Goal: Task Accomplishment & Management: Manage account settings

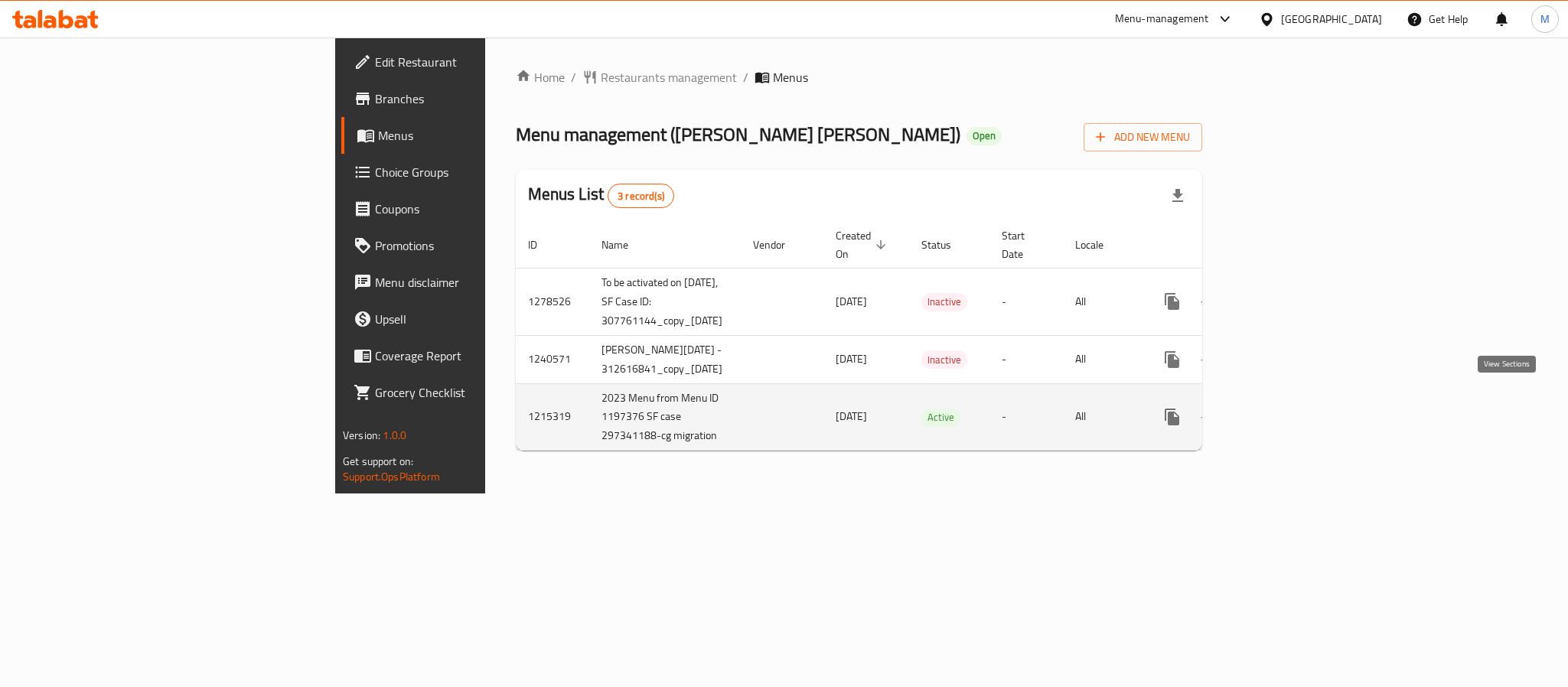
click at [1300, 399] on link "enhanced table" at bounding box center [1283, 417] width 37 height 37
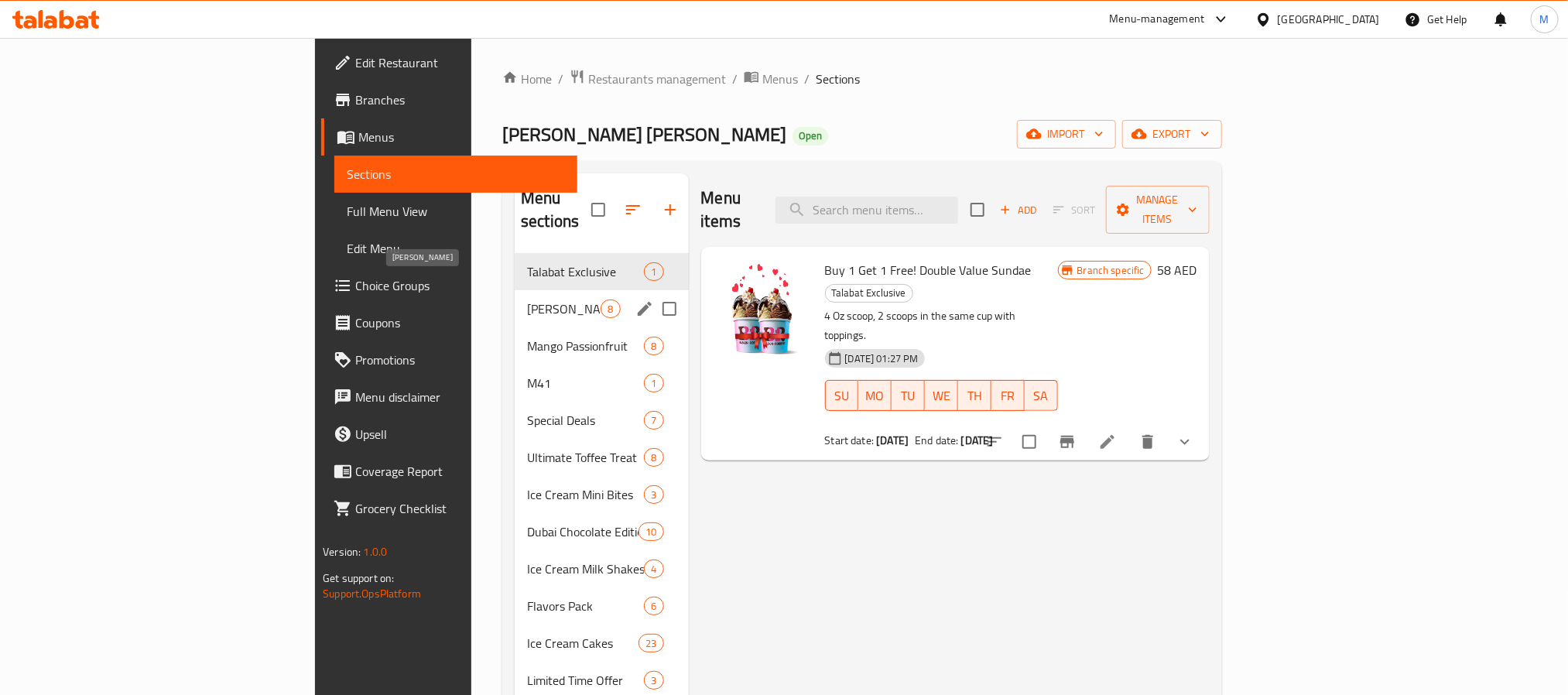
click at [527, 299] on span "[PERSON_NAME]" at bounding box center [563, 309] width 73 height 19
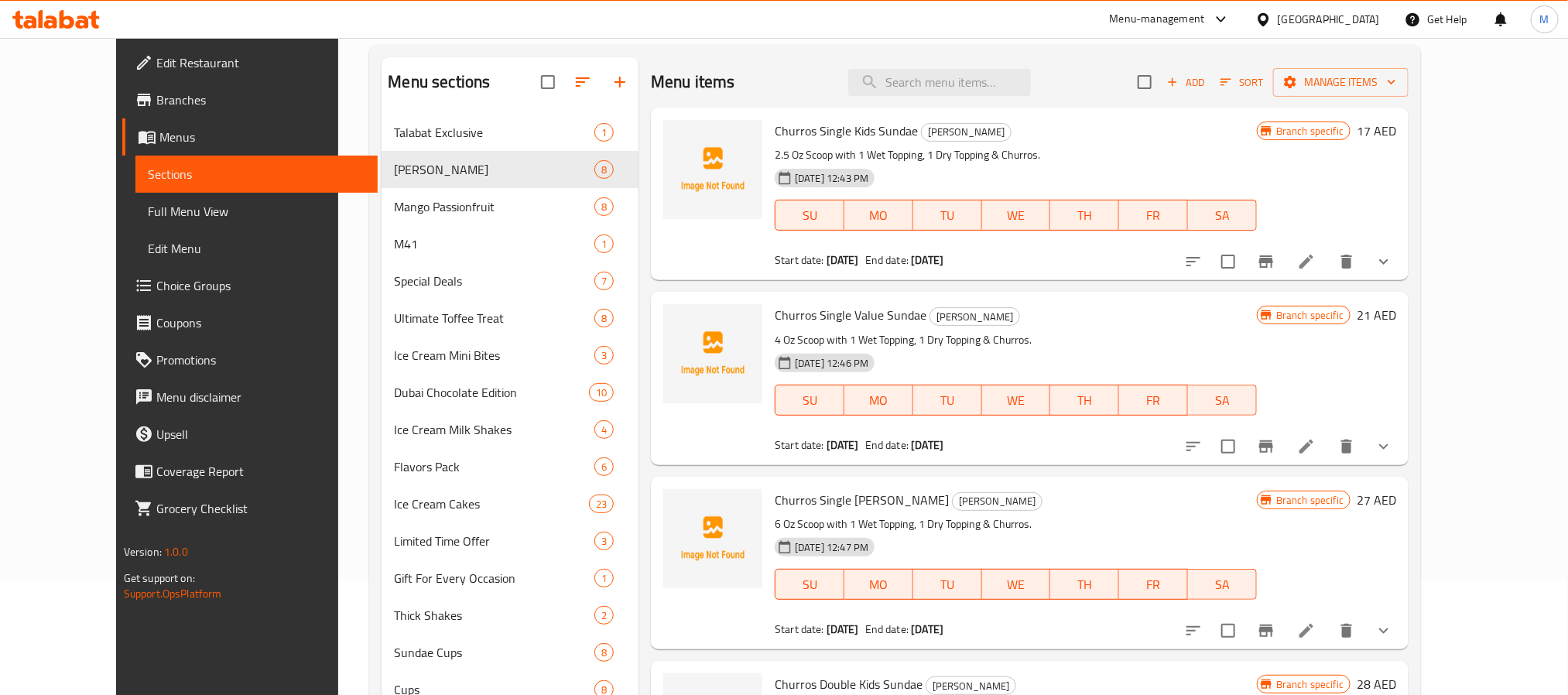
scroll to position [84, 0]
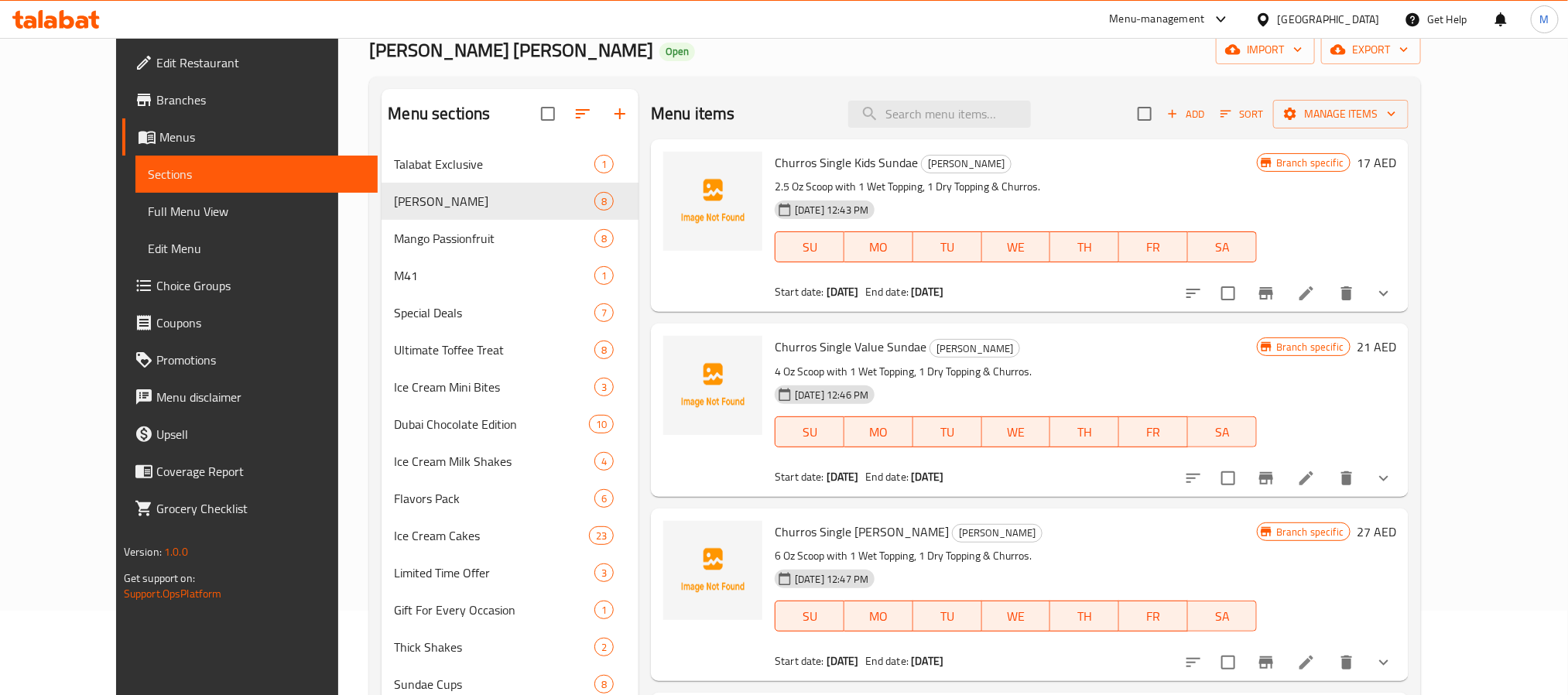
click at [158, 72] on link "Edit Restaurant" at bounding box center [250, 63] width 255 height 37
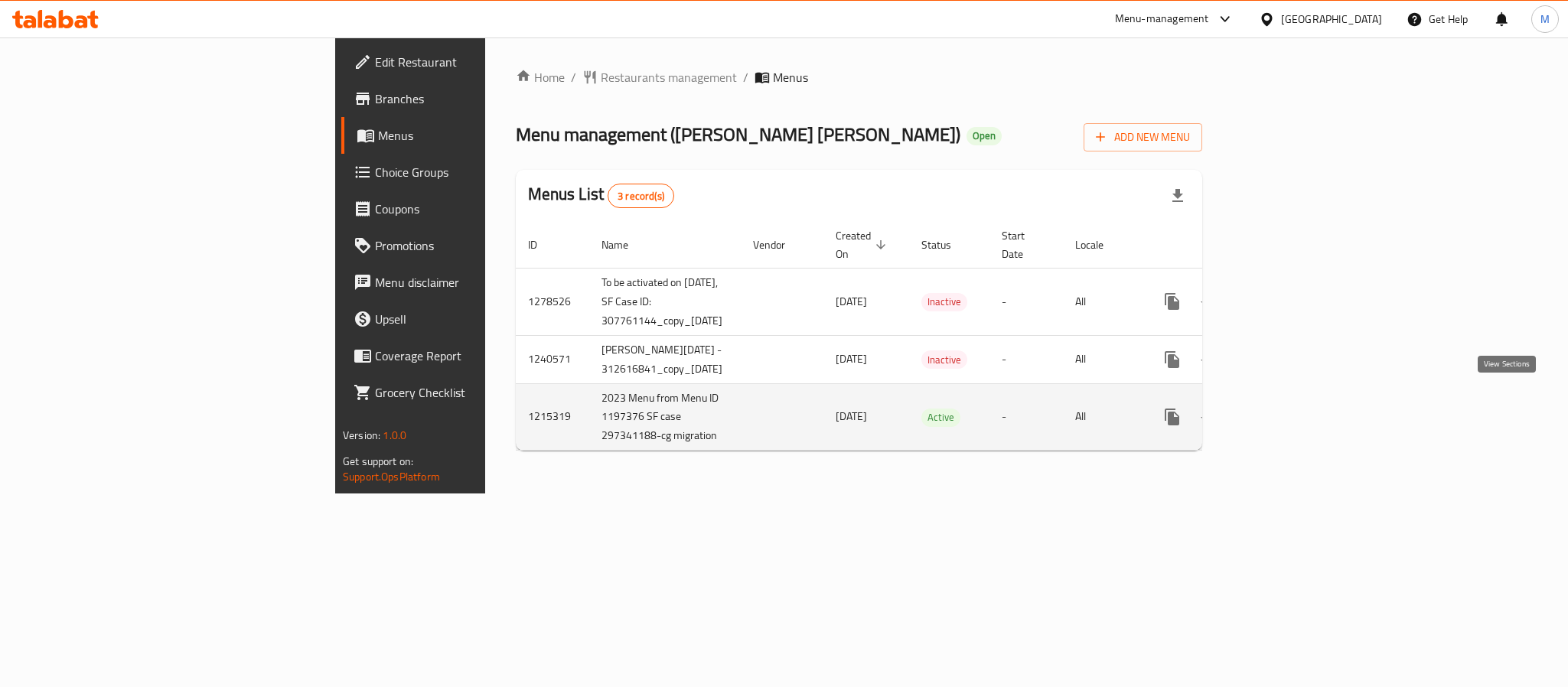
click at [1300, 409] on link "enhanced table" at bounding box center [1283, 417] width 37 height 37
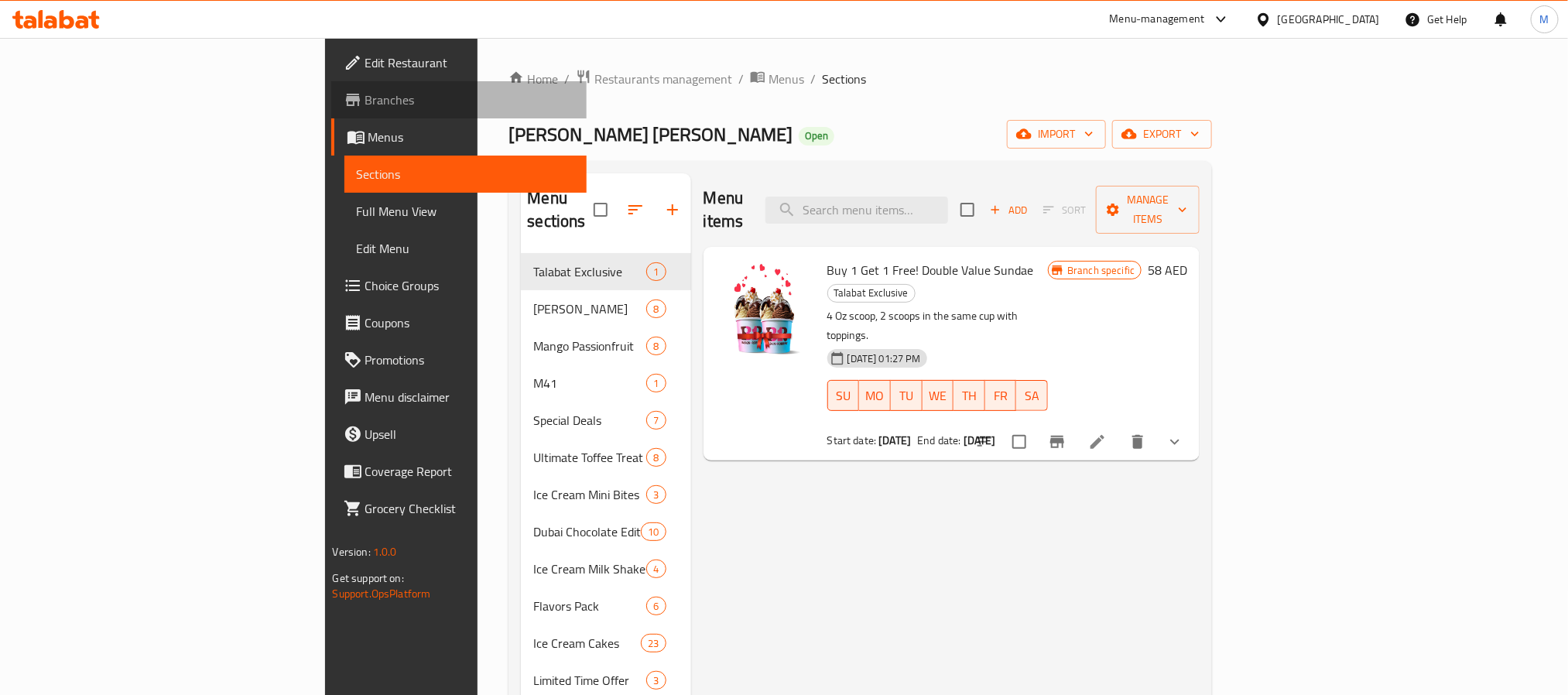
click at [365, 102] on span "Branches" at bounding box center [470, 100] width 209 height 19
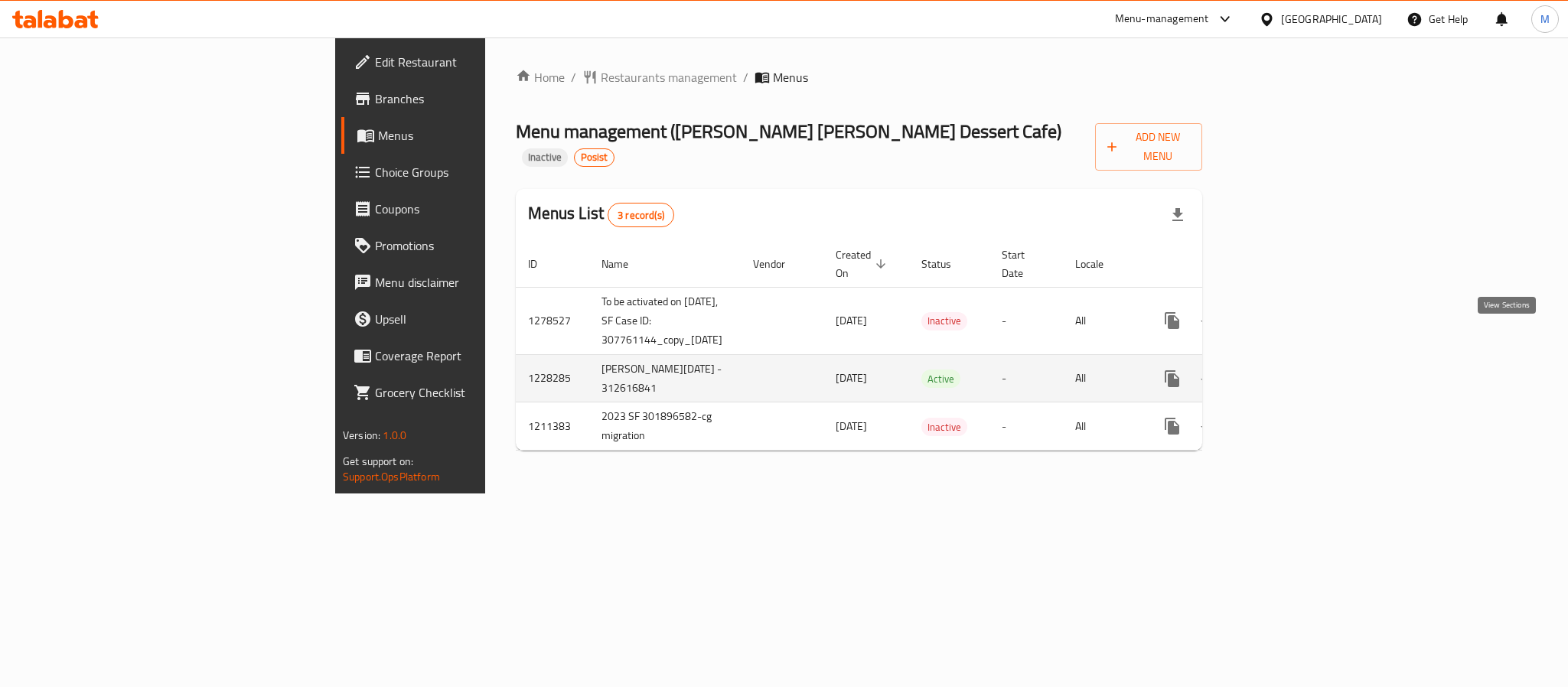
click at [1291, 369] on icon "enhanced table" at bounding box center [1283, 378] width 19 height 18
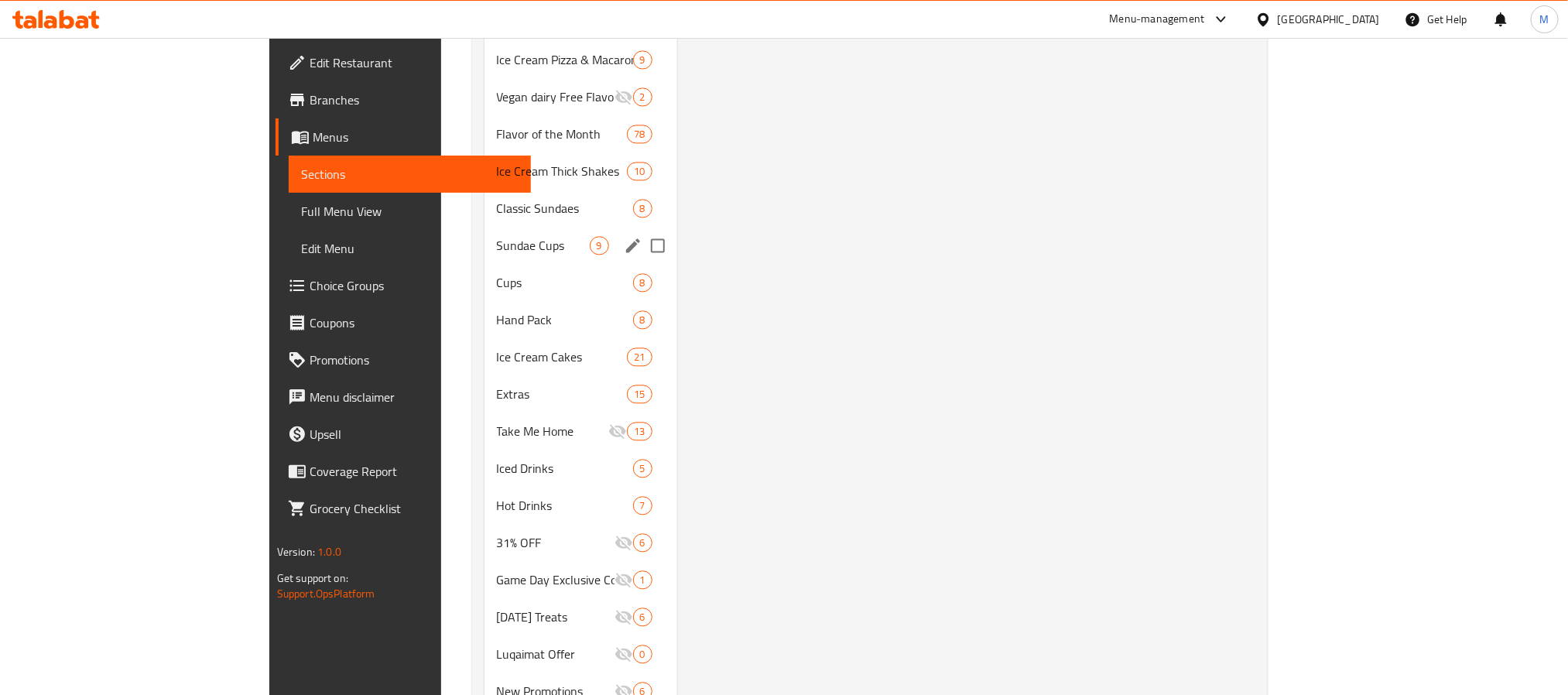
scroll to position [1736, 0]
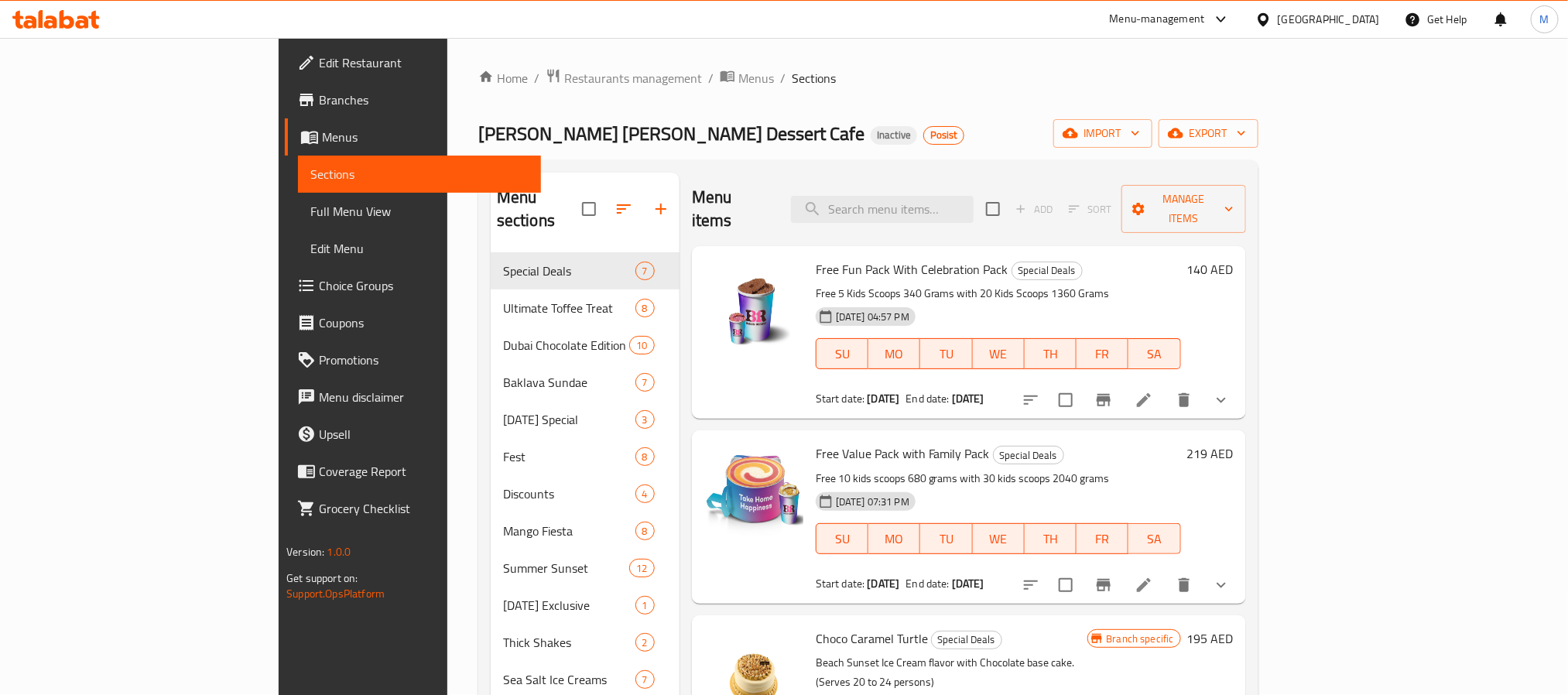
scroll to position [0, 0]
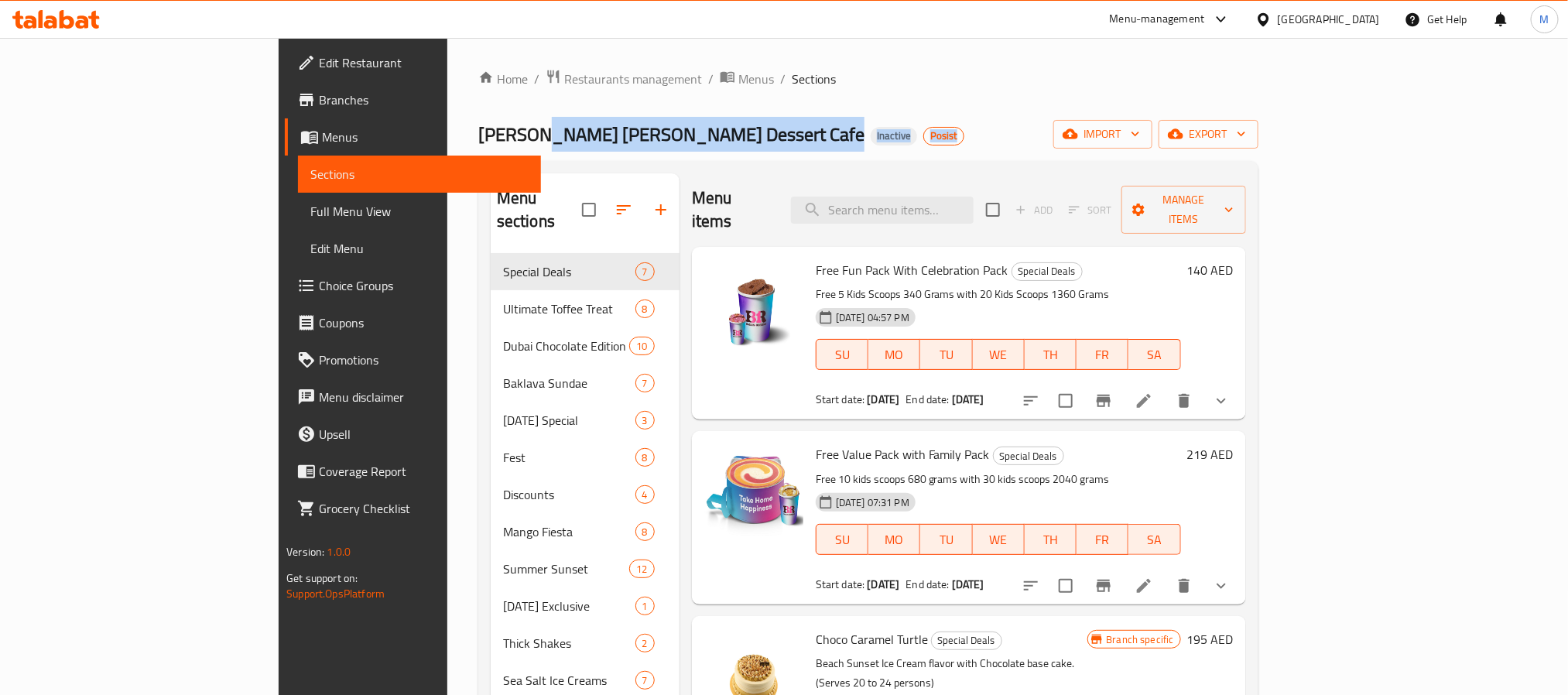
drag, startPoint x: 348, startPoint y: 134, endPoint x: 764, endPoint y: 110, distance: 416.7
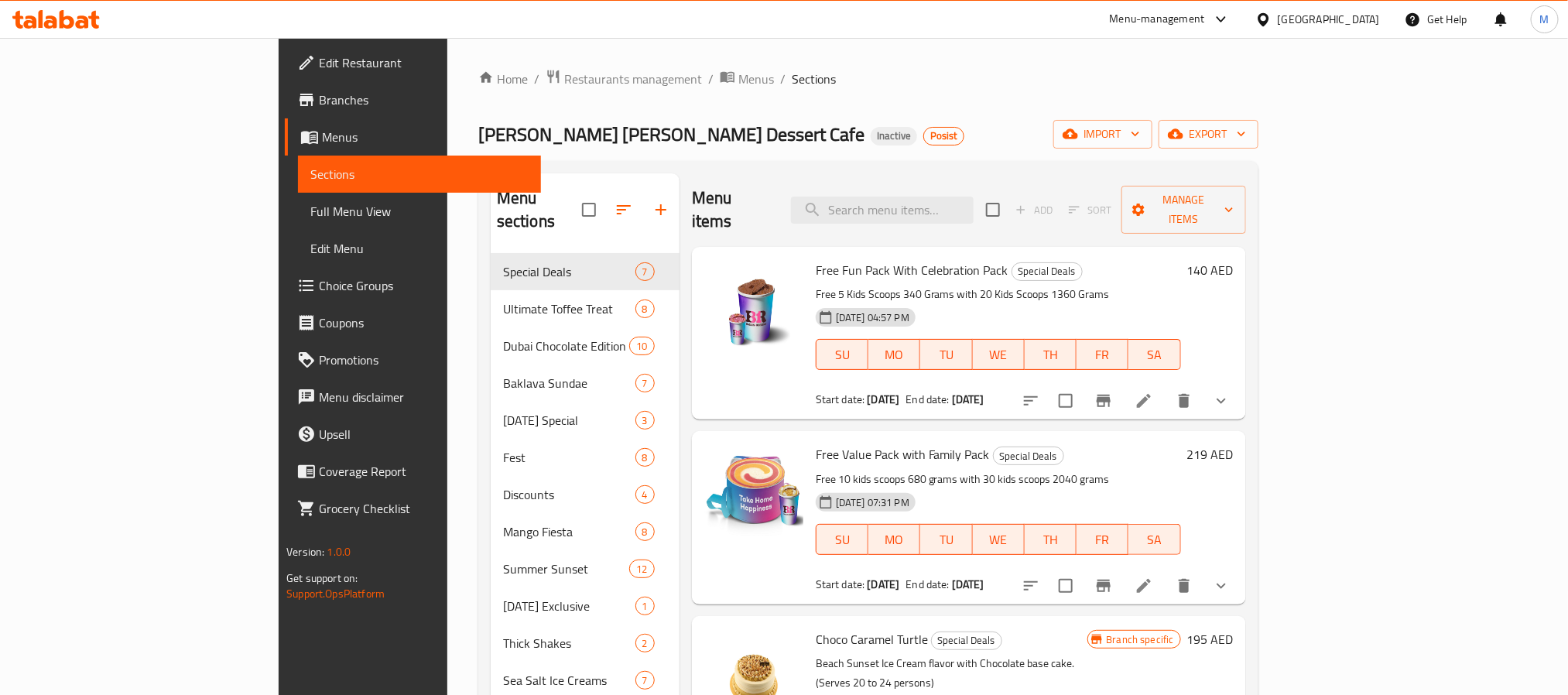
click at [829, 124] on div "Baskin Robbins Dessert Cafe Inactive Posist import export" at bounding box center [868, 134] width 780 height 29
click at [564, 82] on span "Restaurants management" at bounding box center [633, 79] width 138 height 19
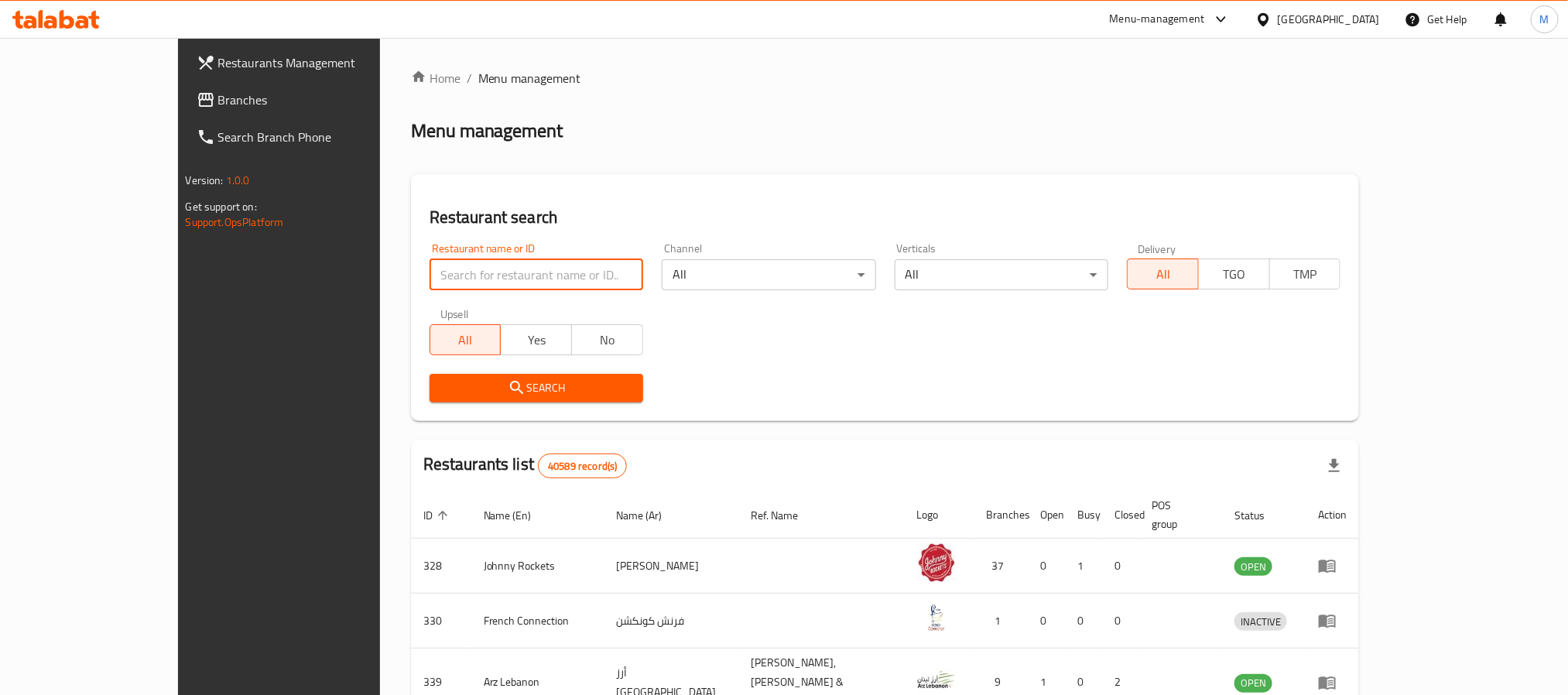
click at [430, 272] on input "search" at bounding box center [536, 275] width 214 height 31
paste input "10756"
type input "10756"
click button "Search" at bounding box center [536, 388] width 214 height 29
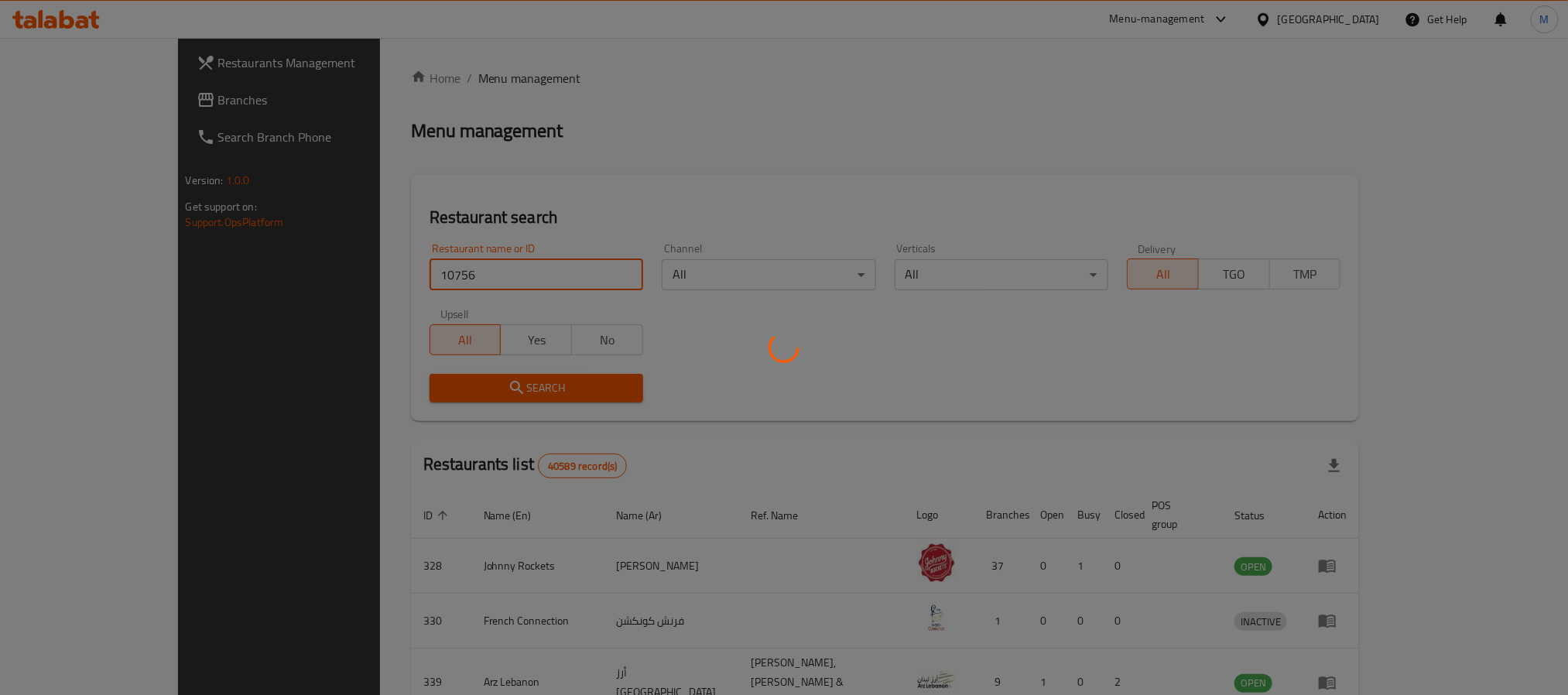
click button "Search" at bounding box center [536, 388] width 214 height 29
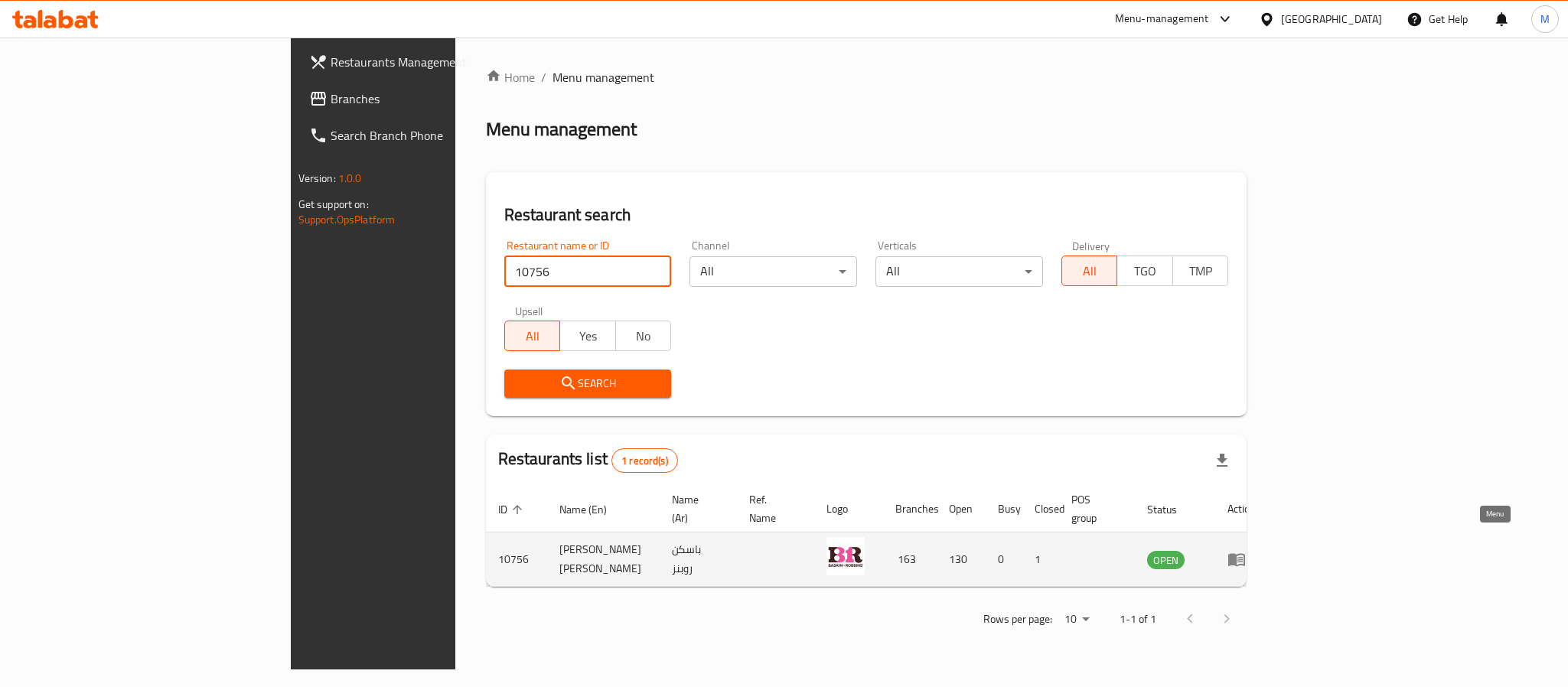
click at [1245, 554] on icon "enhanced table" at bounding box center [1237, 560] width 17 height 13
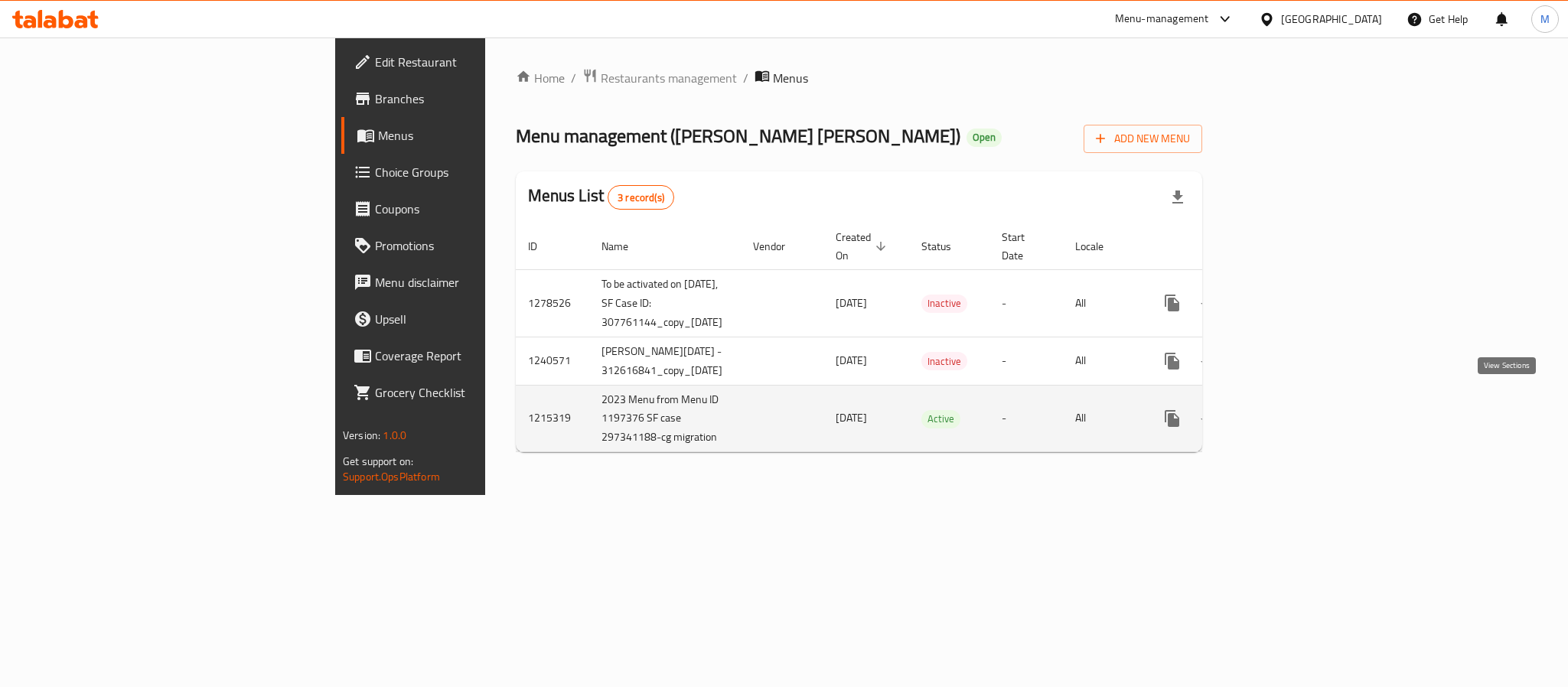
click at [1290, 411] on icon "enhanced table" at bounding box center [1282, 418] width 13 height 13
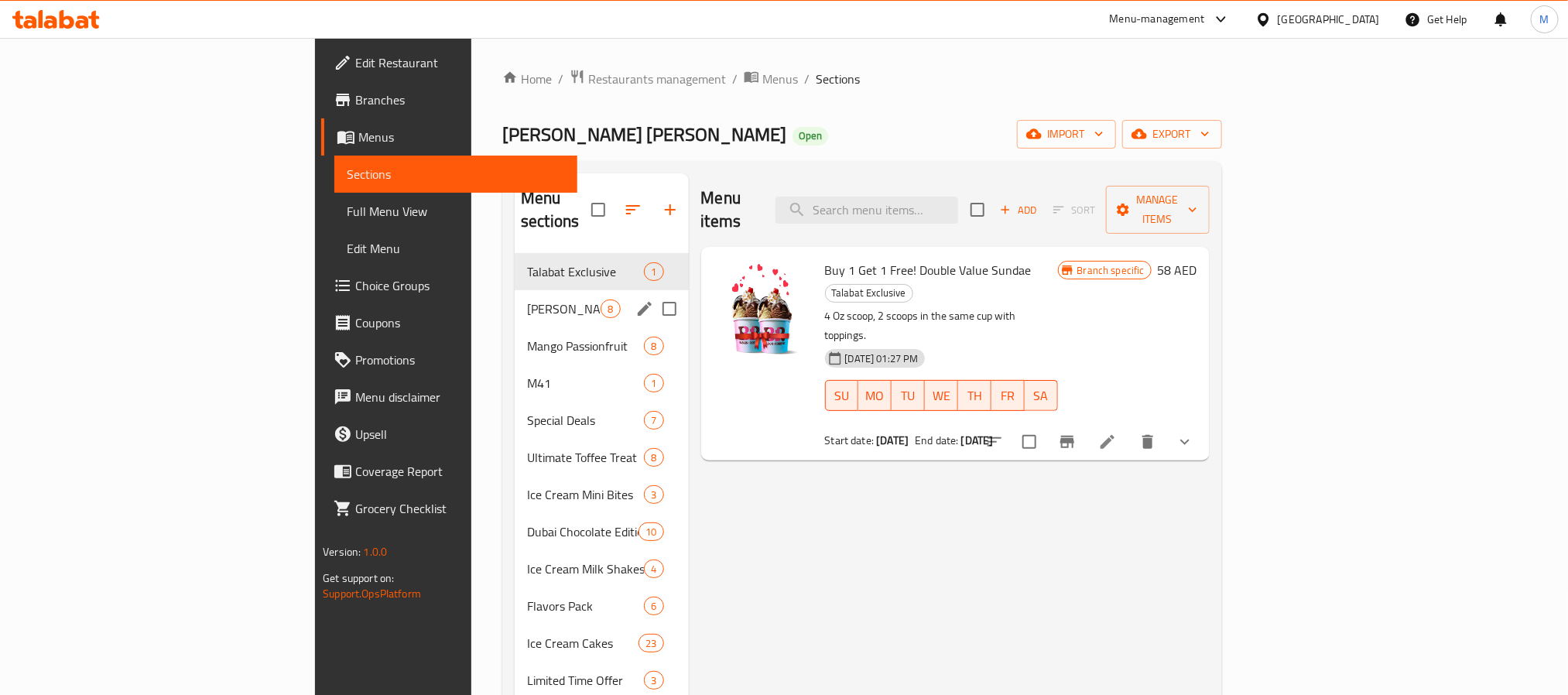
drag, startPoint x: 420, startPoint y: 279, endPoint x: 504, endPoint y: 307, distance: 88.5
click at [527, 299] on span "[PERSON_NAME]" at bounding box center [563, 309] width 73 height 19
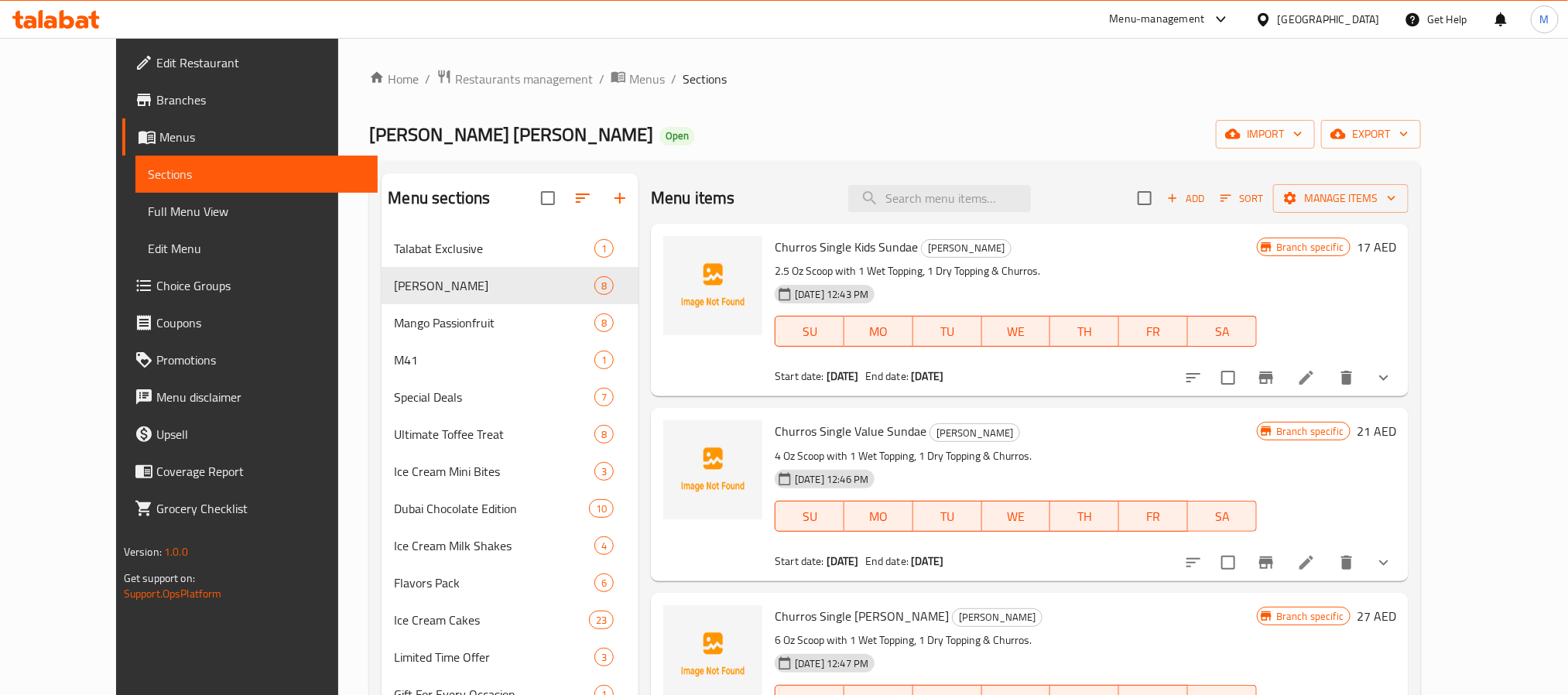
click at [157, 100] on span "Branches" at bounding box center [261, 100] width 209 height 19
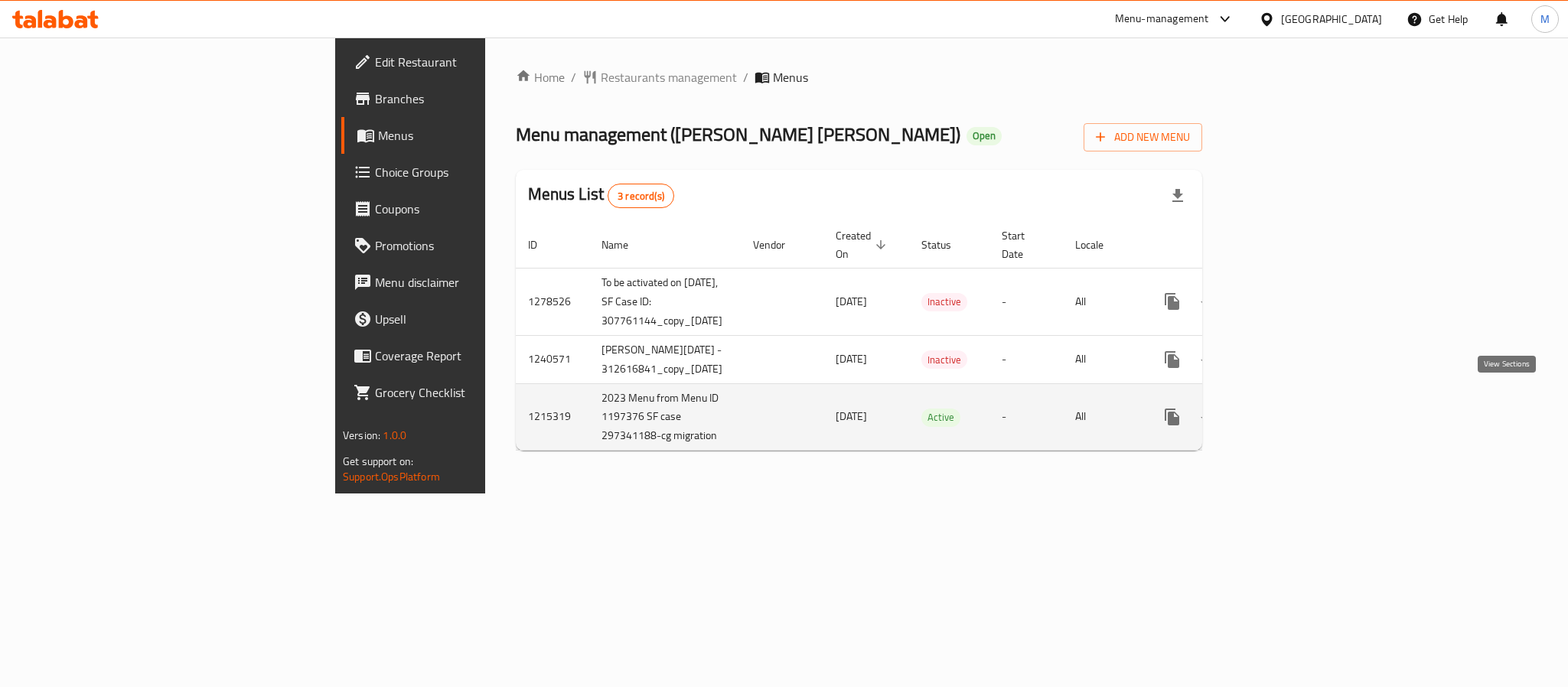
click at [1291, 408] on icon "enhanced table" at bounding box center [1283, 417] width 19 height 18
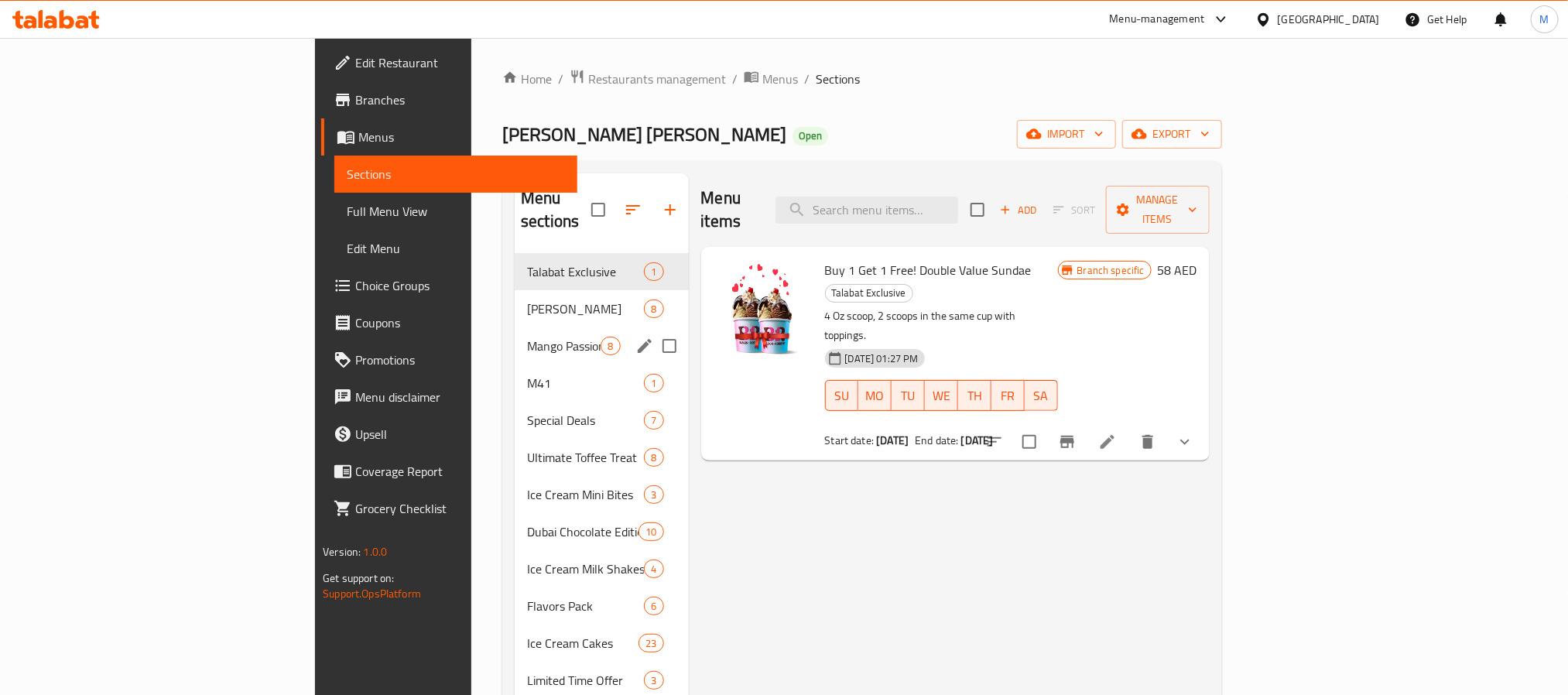
click at [527, 299] on span "[PERSON_NAME]" at bounding box center [584, 309] width 117 height 19
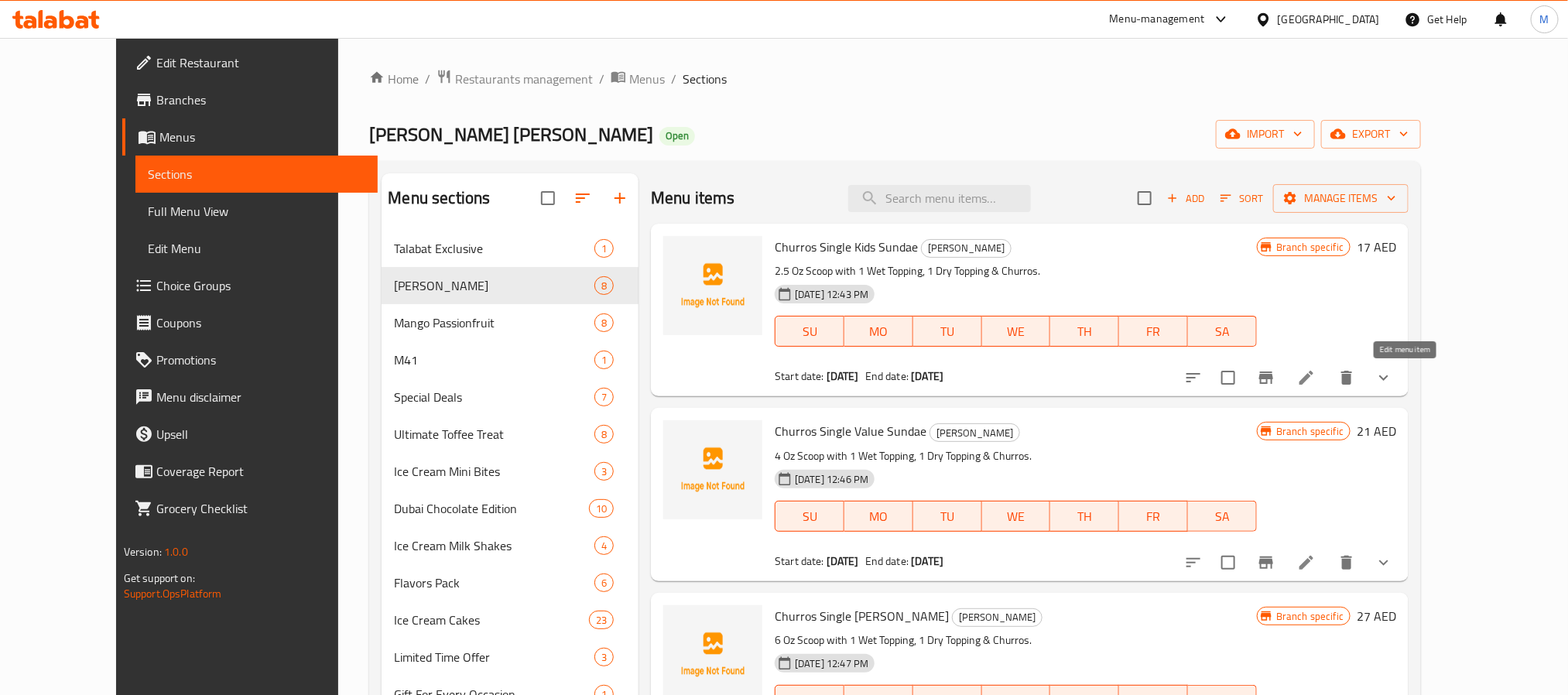
click at [1315, 377] on icon at bounding box center [1306, 378] width 19 height 19
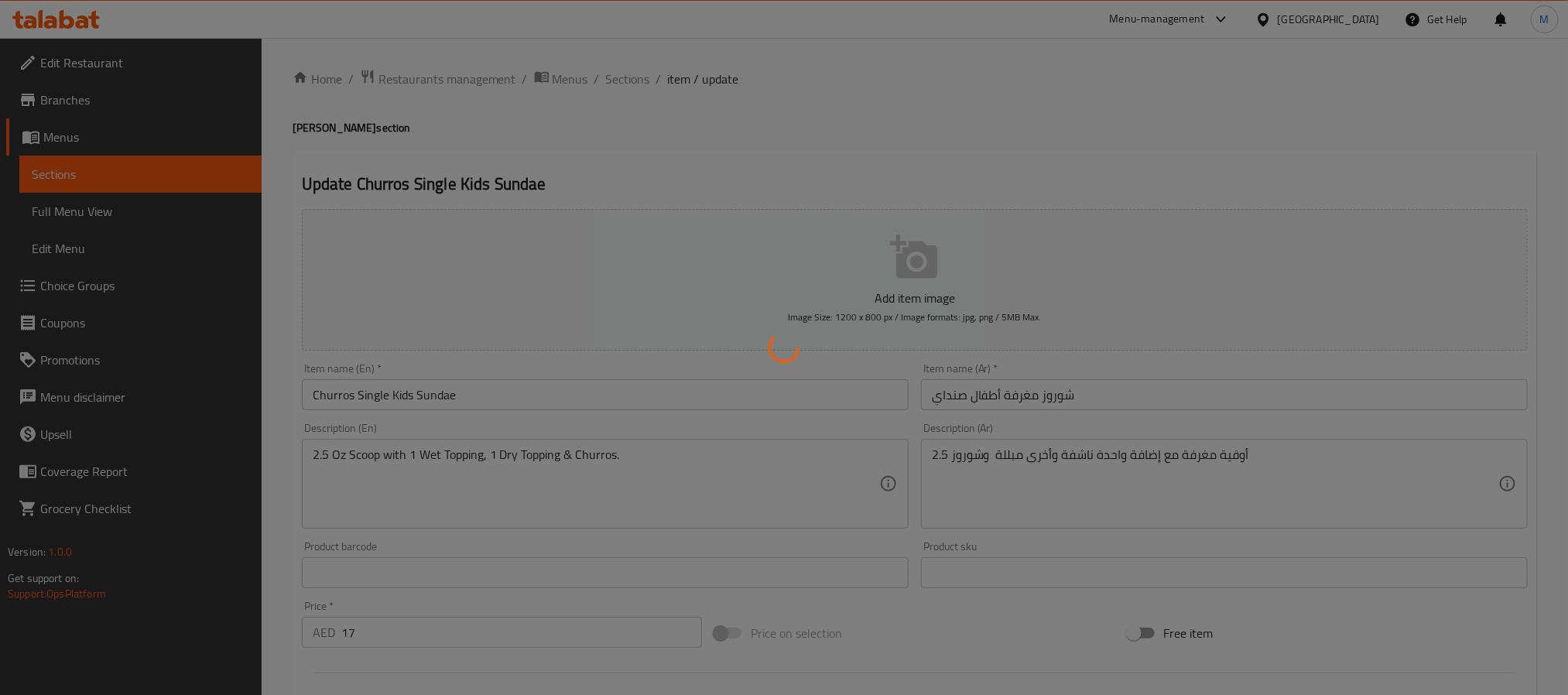
click at [79, 115] on div at bounding box center [784, 347] width 1568 height 695
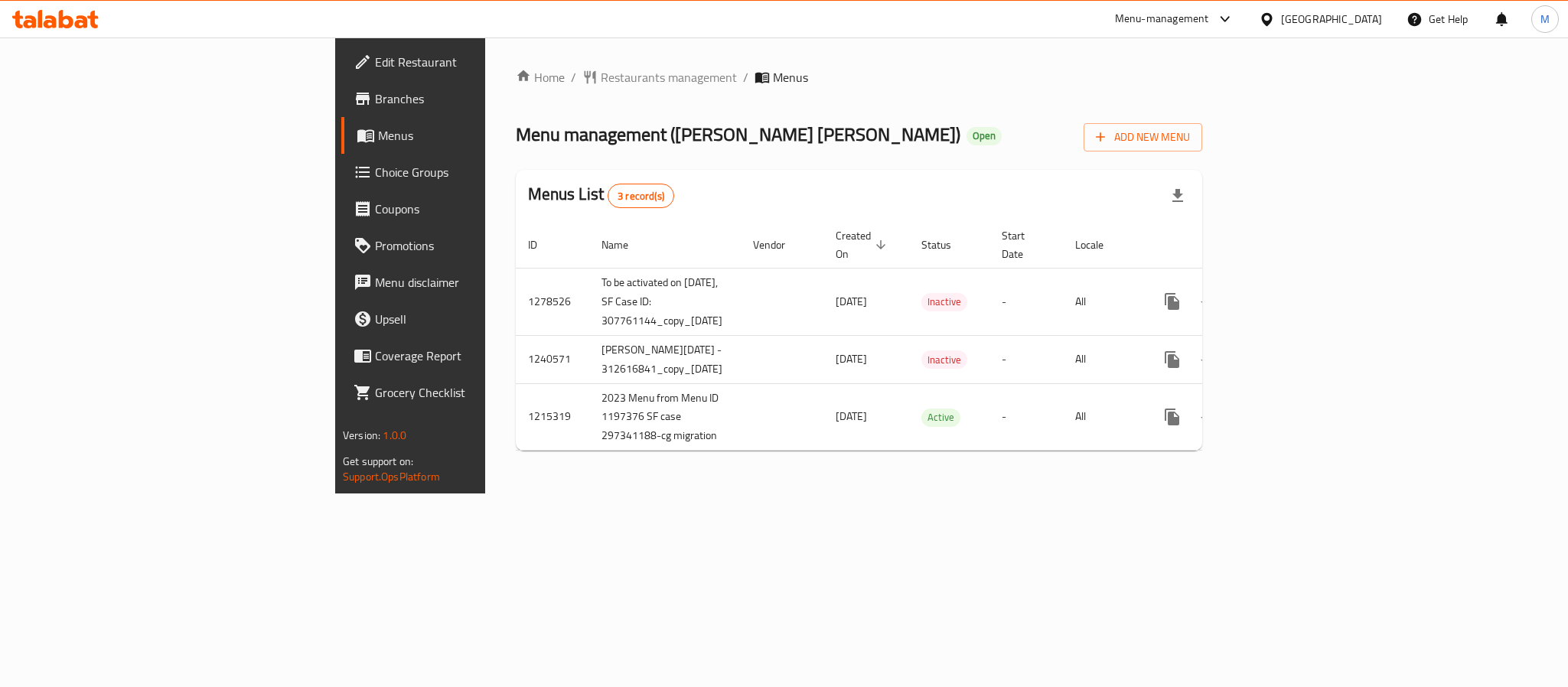
click at [485, 63] on div "Home / Restaurants management / Menus Menu management ( Baskin Robbins ) Open A…" at bounding box center [859, 266] width 748 height 456
click at [601, 71] on span "Restaurants management" at bounding box center [669, 77] width 136 height 18
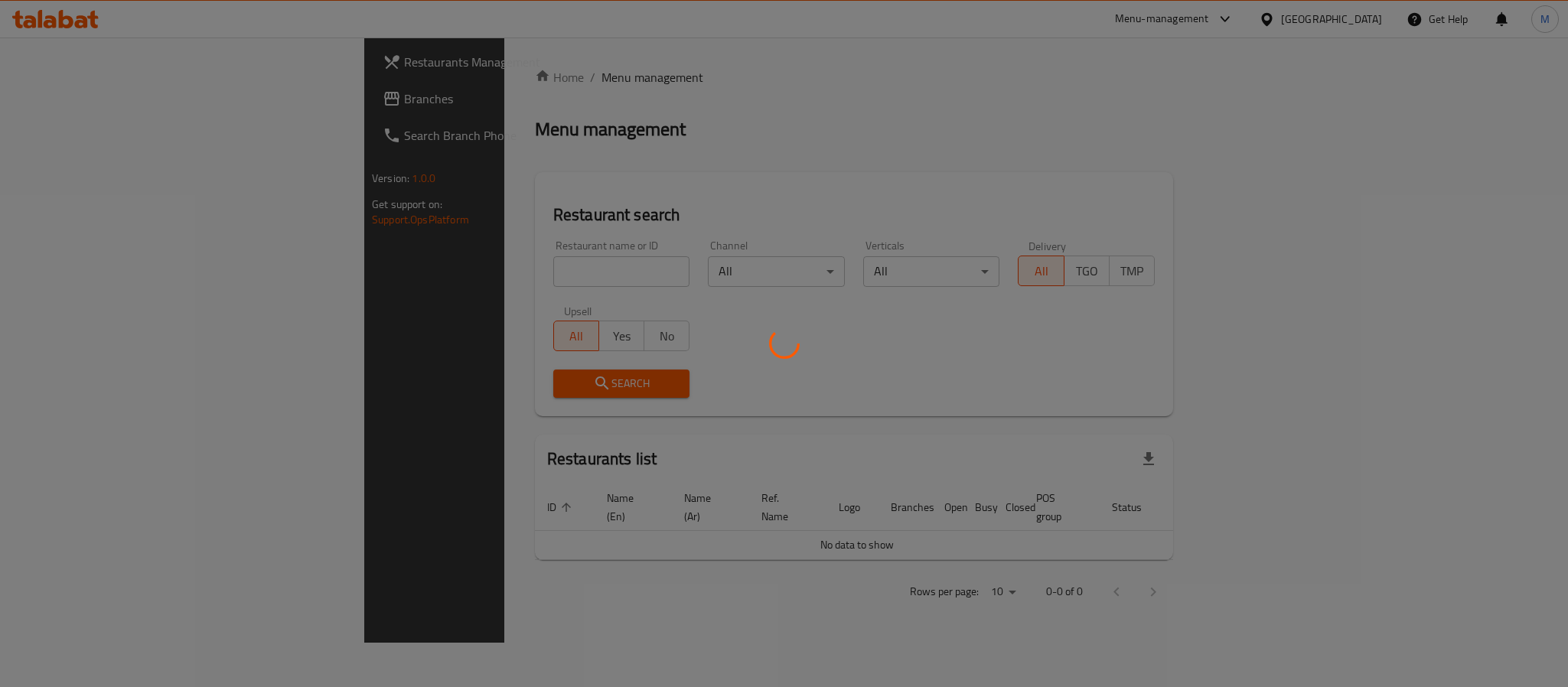
click at [406, 267] on div at bounding box center [784, 343] width 1568 height 687
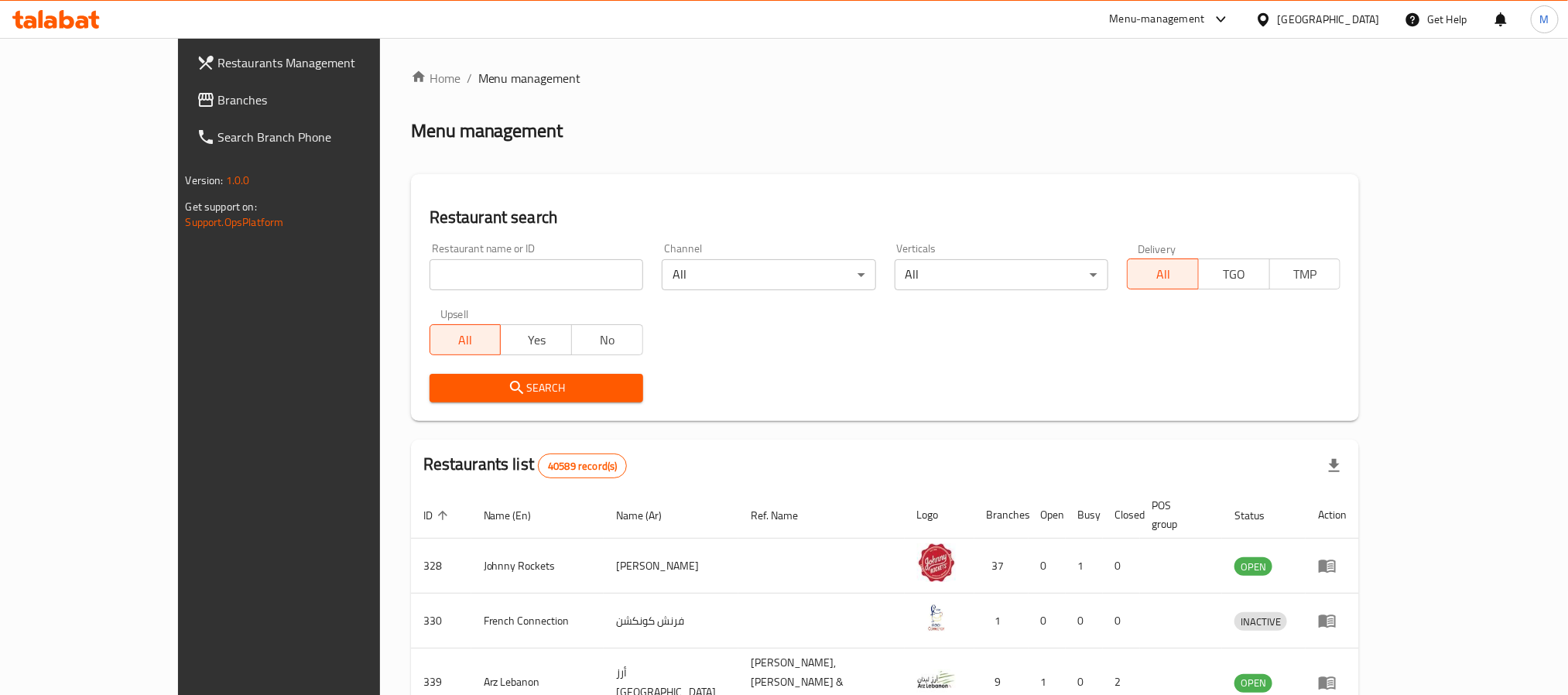
click at [430, 270] on input "search" at bounding box center [536, 275] width 214 height 31
paste input "14204"
type input "14204"
click button "Search" at bounding box center [536, 388] width 214 height 29
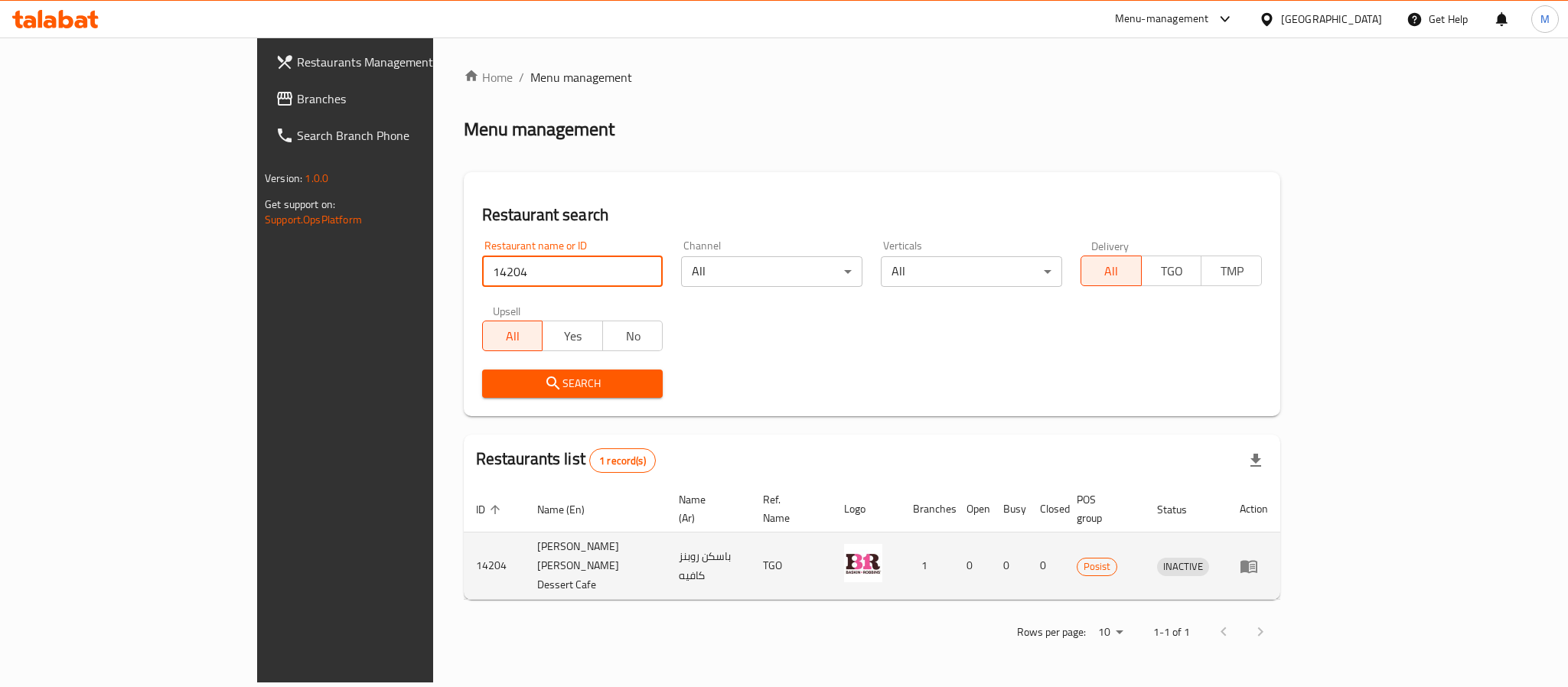
click at [1257, 560] on icon "enhanced table" at bounding box center [1248, 566] width 17 height 13
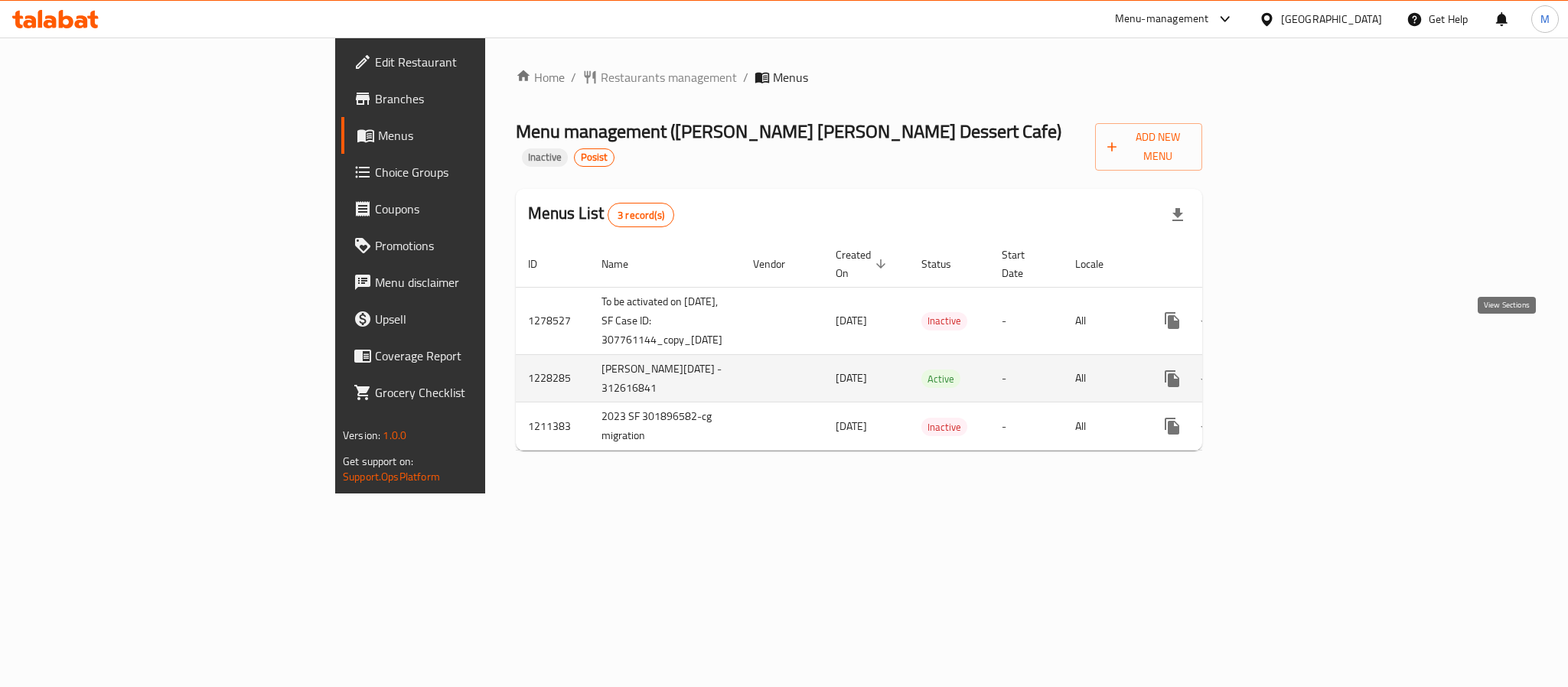
click at [1300, 360] on link "enhanced table" at bounding box center [1283, 378] width 37 height 37
